Goal: Task Accomplishment & Management: Manage account settings

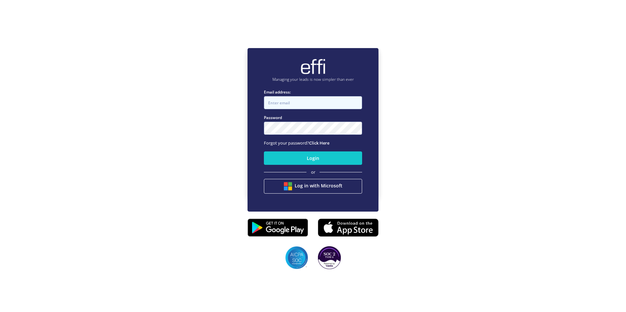
click at [275, 105] on input "Email address:" at bounding box center [313, 102] width 98 height 13
type input "[PERSON_NAME][EMAIL_ADDRESS][PERSON_NAME][DOMAIN_NAME]"
click at [264, 152] on button "Login" at bounding box center [313, 158] width 98 height 13
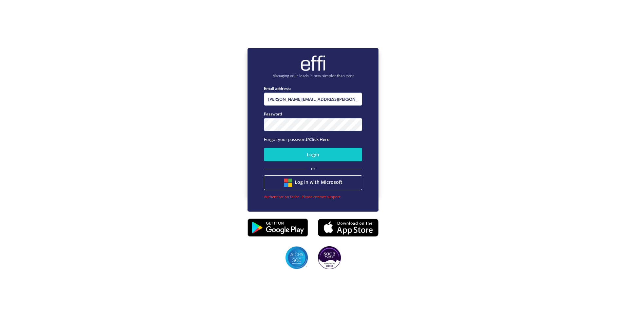
click at [246, 129] on div "Managing your leads is now simpler than ever Email address: [PERSON_NAME][EMAIL…" at bounding box center [313, 122] width 626 height 312
click at [264, 148] on button "Login" at bounding box center [313, 154] width 98 height 13
click at [248, 126] on div "Managing your leads is now simpler than ever Email address: [PERSON_NAME][EMAIL…" at bounding box center [312, 130] width 131 height 164
click at [291, 153] on button "Login" at bounding box center [313, 154] width 98 height 13
